Goal: Task Accomplishment & Management: Manage account settings

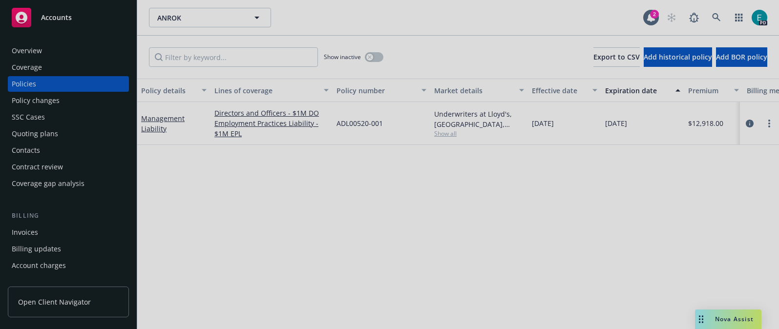
click at [723, 19] on div at bounding box center [389, 164] width 779 height 329
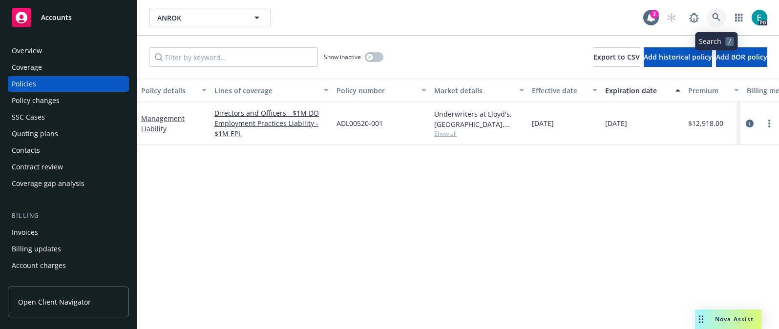
click at [712, 17] on icon at bounding box center [716, 17] width 8 height 8
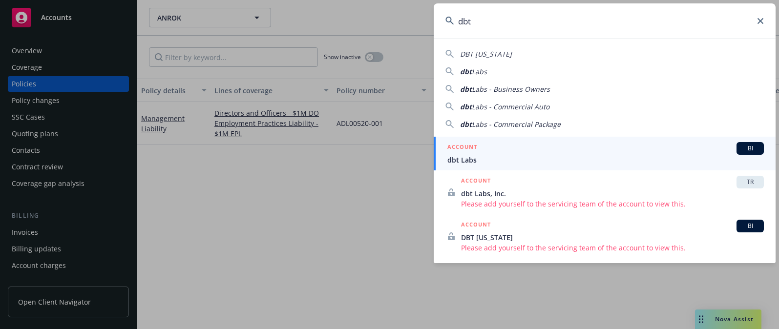
type input "dbt"
click at [520, 153] on div "ACCOUNT BI" at bounding box center [605, 148] width 317 height 13
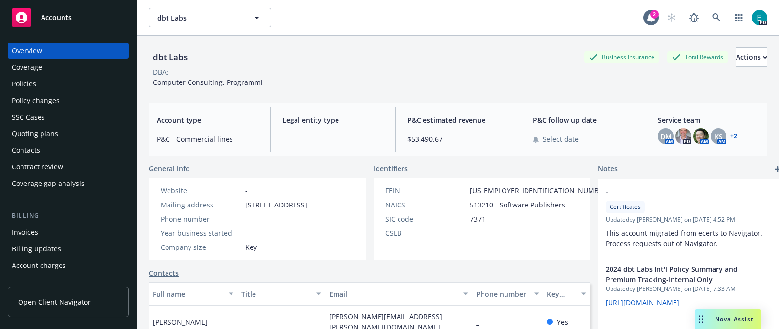
click at [730, 134] on link "+ 2" at bounding box center [733, 136] width 7 height 6
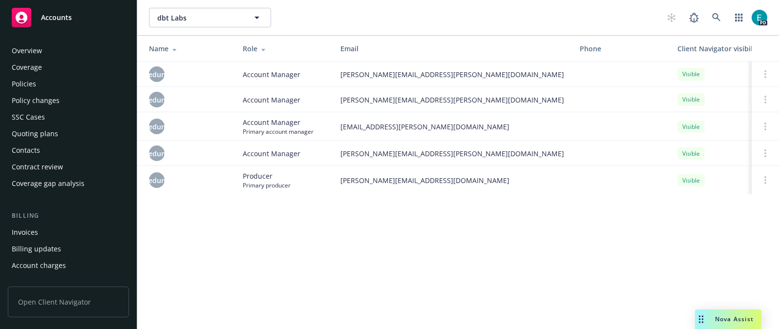
scroll to position [307, 0]
